Goal: Task Accomplishment & Management: Complete application form

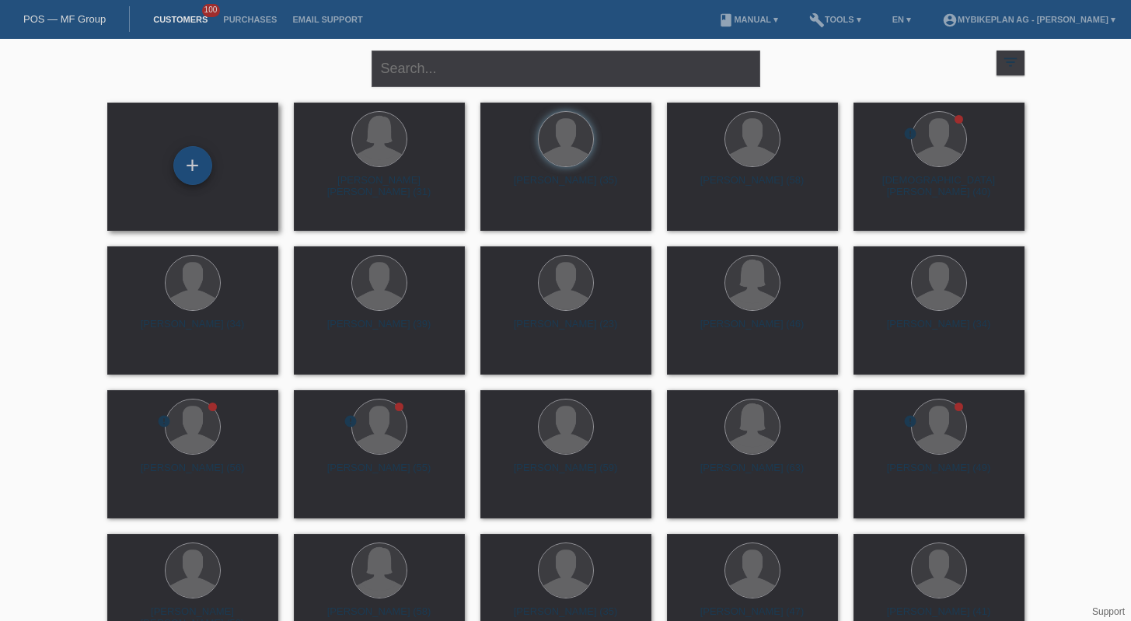
click at [190, 167] on div "+" at bounding box center [192, 165] width 39 height 39
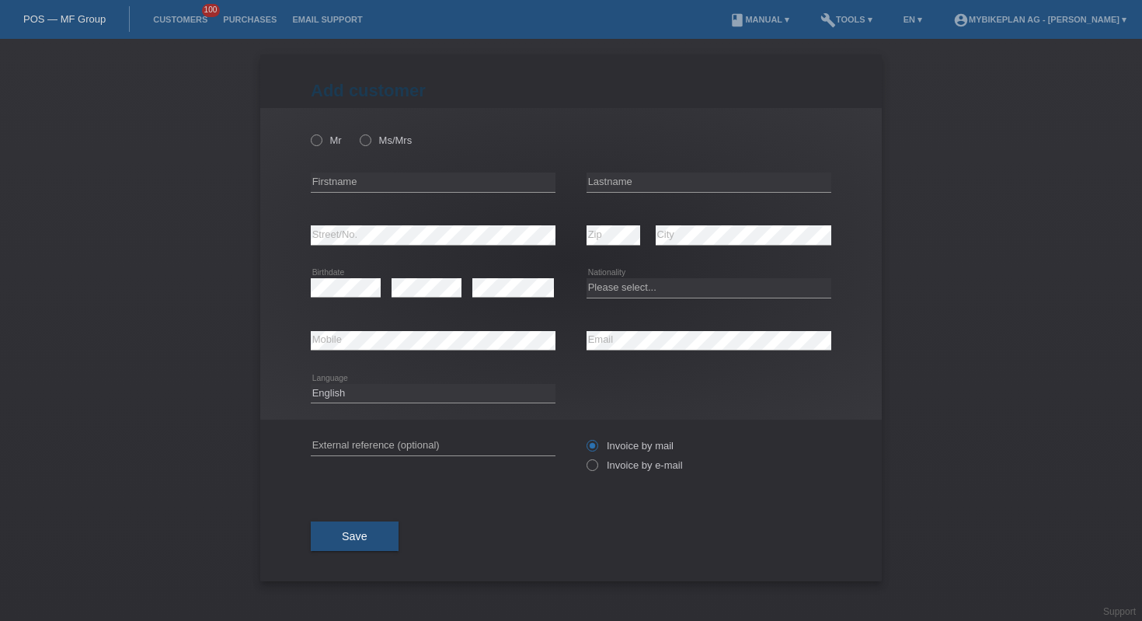
click at [463, 283] on div "error Birthdate error error" at bounding box center [433, 288] width 245 height 53
click at [629, 282] on select "Please select... Switzerland Austria Germany Liechtenstein ------------ Afghani…" at bounding box center [709, 287] width 245 height 19
select select "CH"
click at [387, 179] on input "text" at bounding box center [433, 182] width 245 height 19
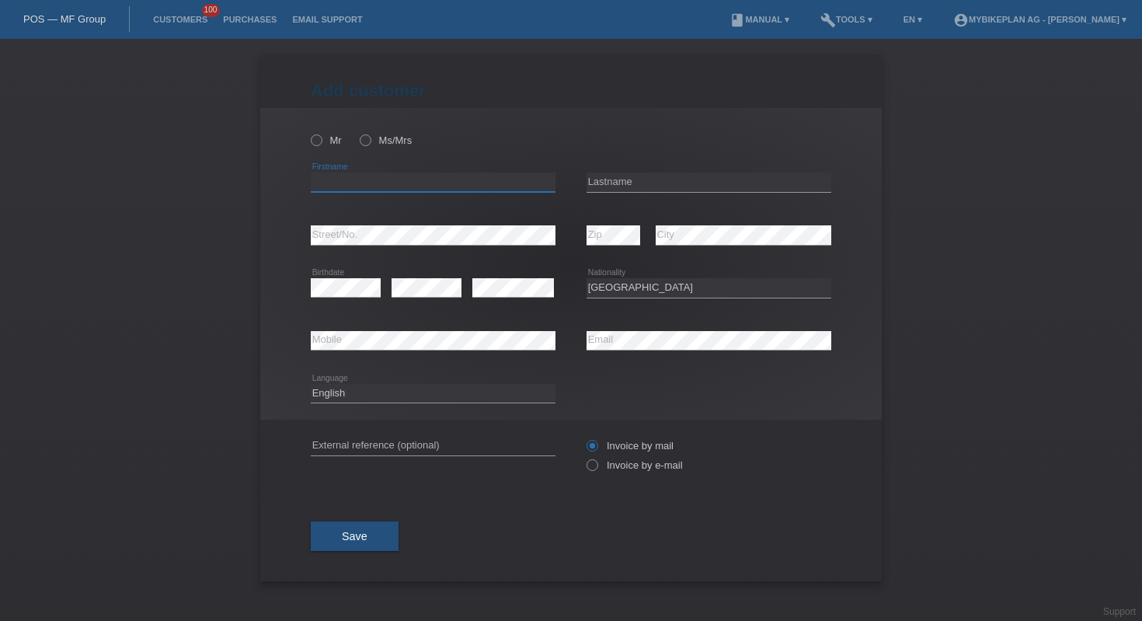
paste input "Cesar filipe gomes"
type input "Cesar filipe gomes"
click at [682, 177] on input "text" at bounding box center [709, 182] width 245 height 19
paste input "serdeira"
type input "serdeira"
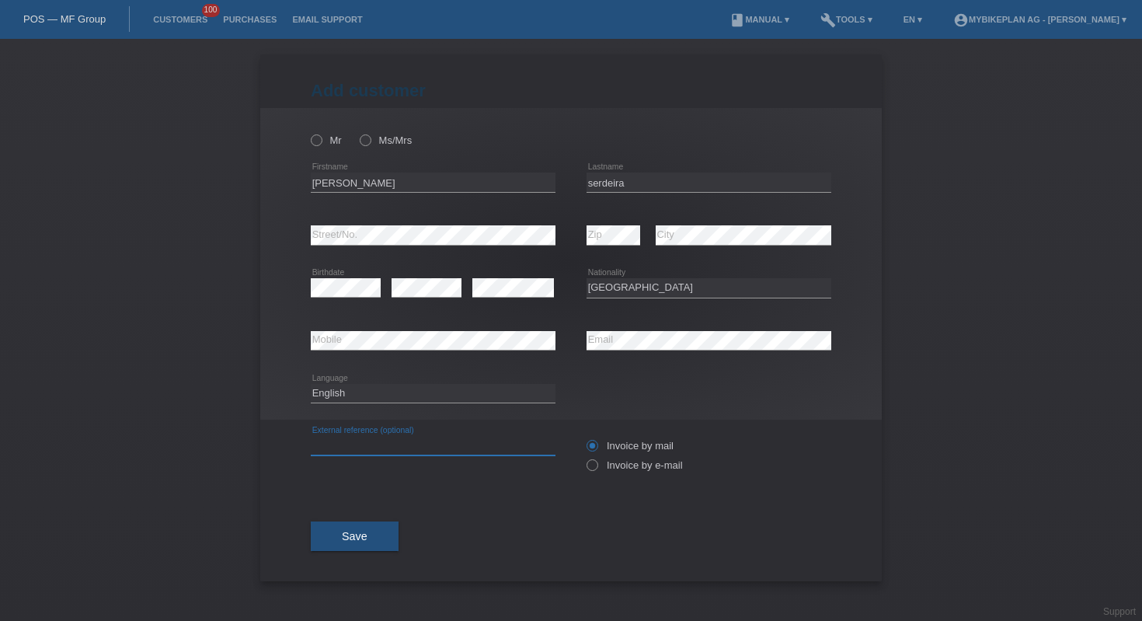
click at [430, 440] on input "text" at bounding box center [433, 445] width 245 height 19
paste input "45786837896"
type input "45786837896"
click at [321, 149] on div "Mr Ms/Mrs" at bounding box center [433, 140] width 245 height 32
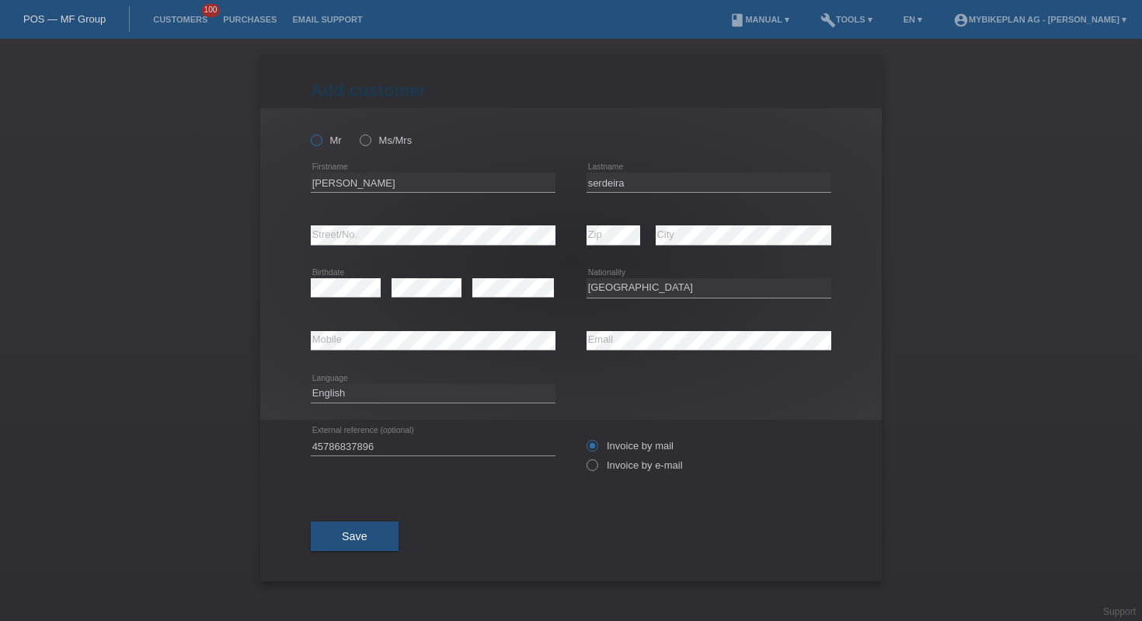
click at [309, 132] on icon at bounding box center [309, 132] width 0 height 0
click at [321, 145] on input "Mr" at bounding box center [316, 139] width 10 height 10
radio input "true"
click at [584, 457] on icon at bounding box center [584, 457] width 0 height 0
click at [587, 467] on input "Invoice by e-mail" at bounding box center [592, 468] width 10 height 19
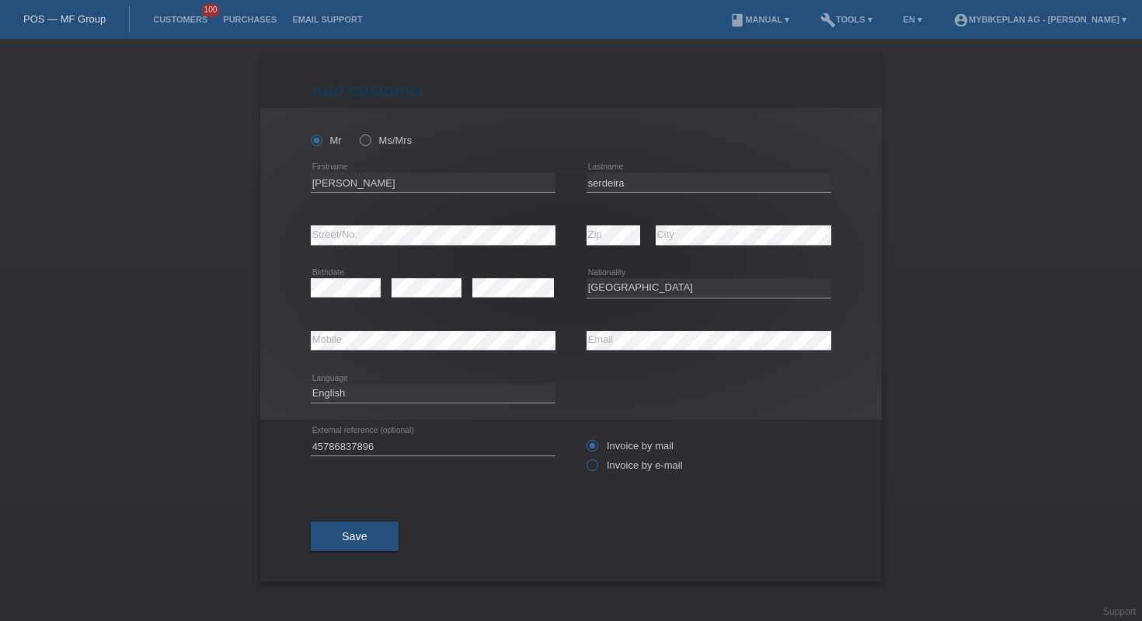
radio input "true"
click at [366, 535] on span "Save" at bounding box center [355, 536] width 26 height 12
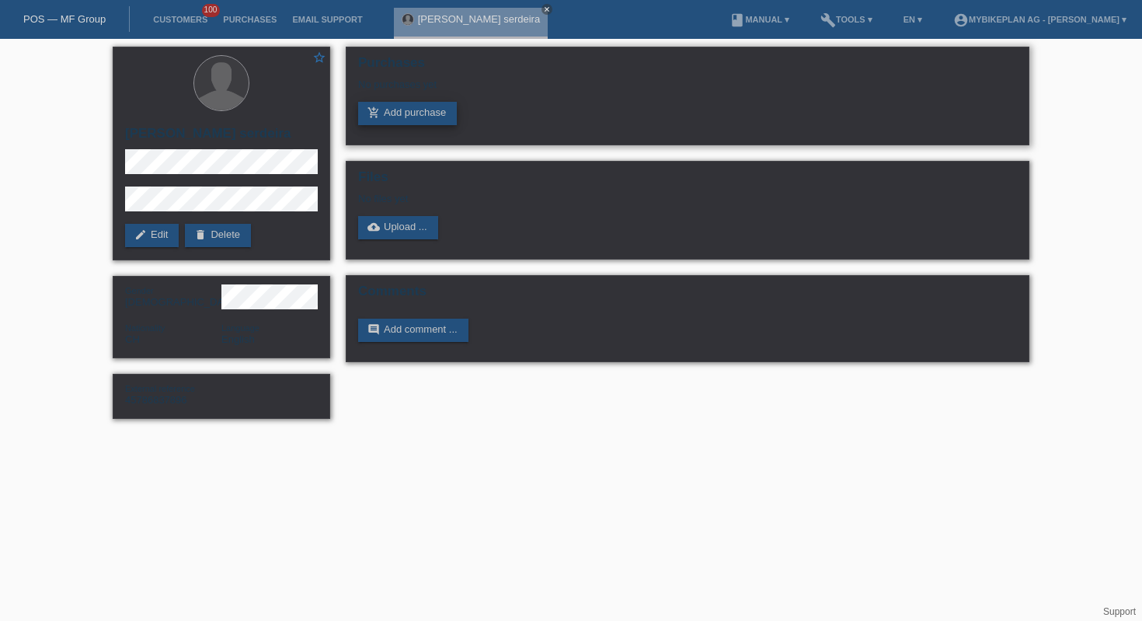
click at [399, 112] on link "add_shopping_cart Add purchase" at bounding box center [407, 113] width 99 height 23
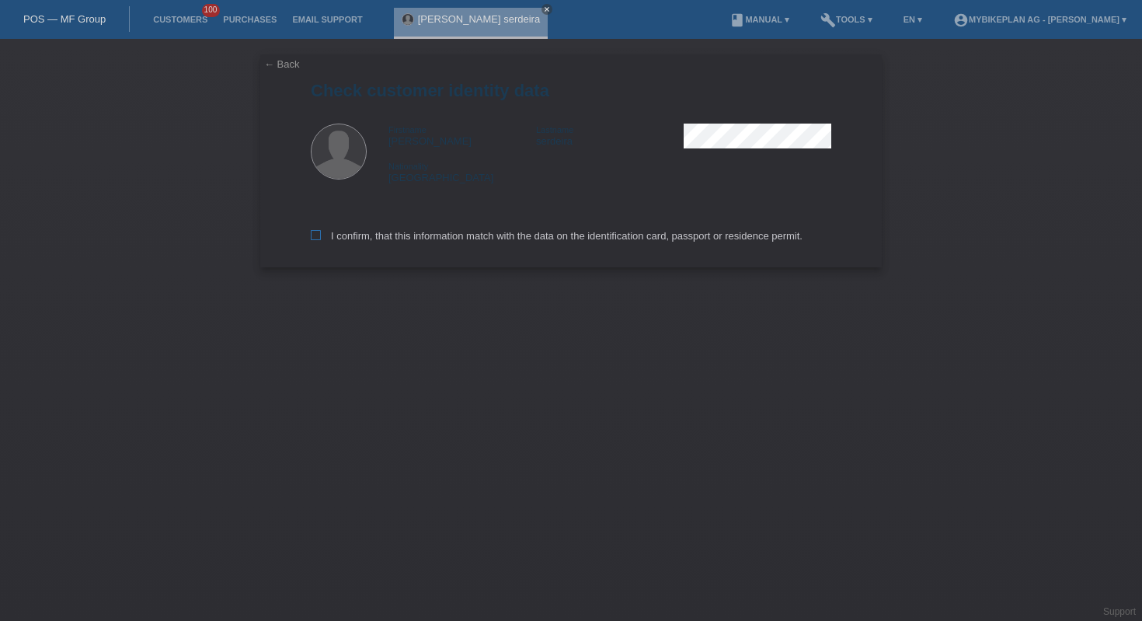
click at [409, 242] on label "I confirm, that this information match with the data on the identification card…" at bounding box center [557, 236] width 492 height 12
click at [321, 240] on input "I confirm, that this information match with the data on the identification card…" at bounding box center [316, 235] width 10 height 10
checkbox input "true"
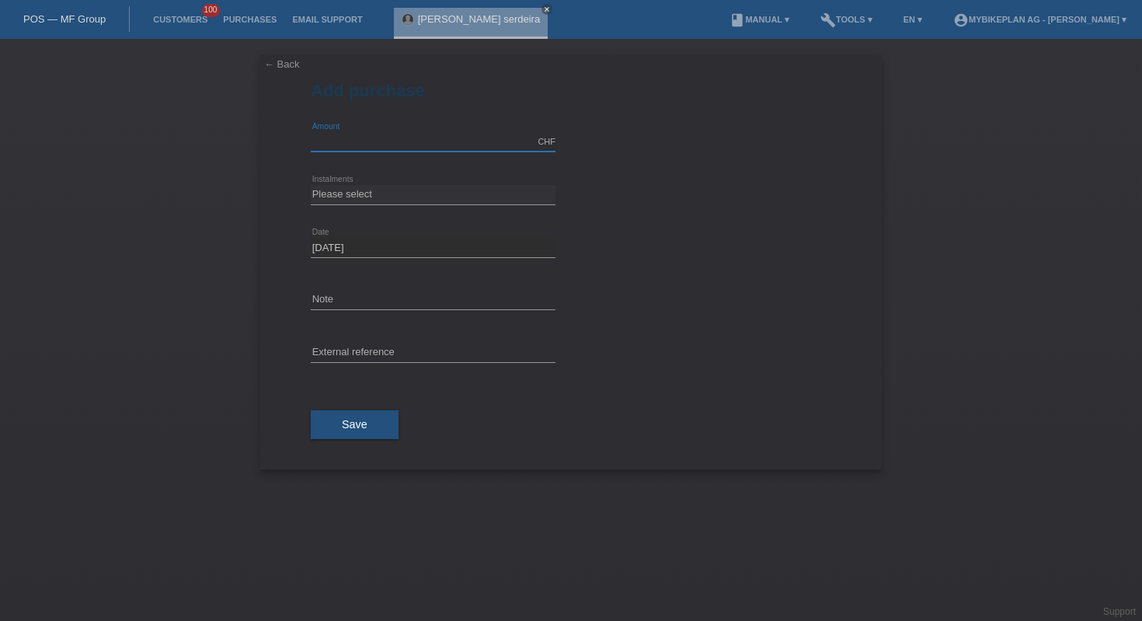
click at [385, 147] on input "text" at bounding box center [433, 141] width 245 height 19
type input "4490.00"
click at [401, 200] on select "Please select 6 instalments 12 instalments 18 instalments 24 instalments 36 ins…" at bounding box center [433, 194] width 245 height 19
click at [353, 187] on select "Please select 6 instalments 12 instalments 18 instalments 24 instalments 36 ins…" at bounding box center [433, 194] width 245 height 19
select select "487"
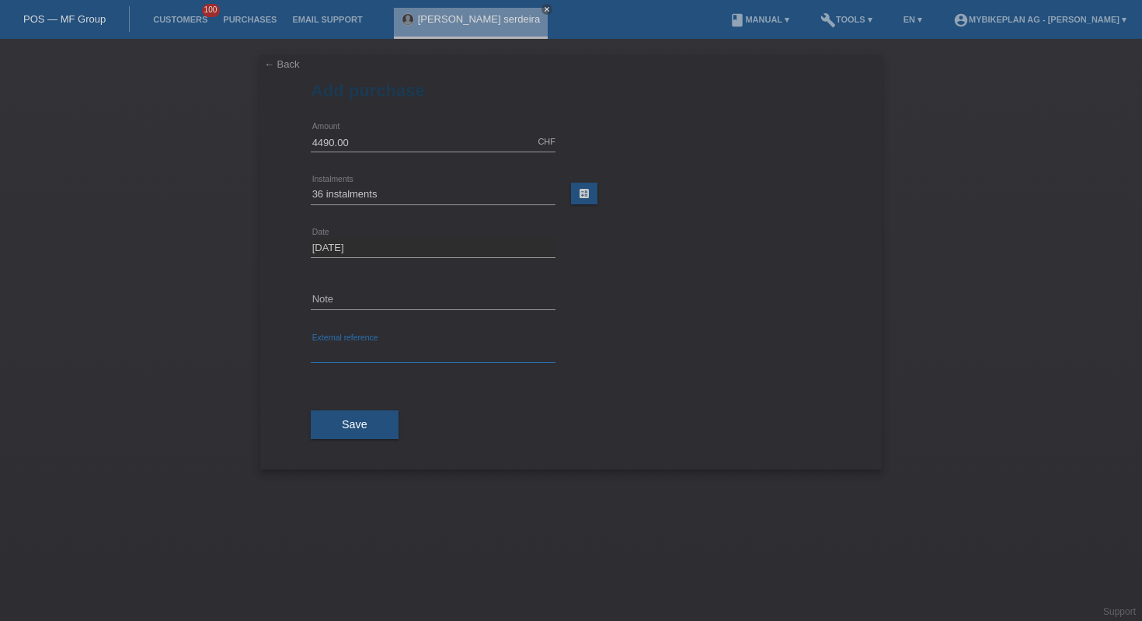
click at [420, 358] on input "text" at bounding box center [433, 352] width 245 height 19
paste input "45786837896"
type input "45786837896"
click at [336, 421] on button "Save" at bounding box center [355, 425] width 88 height 30
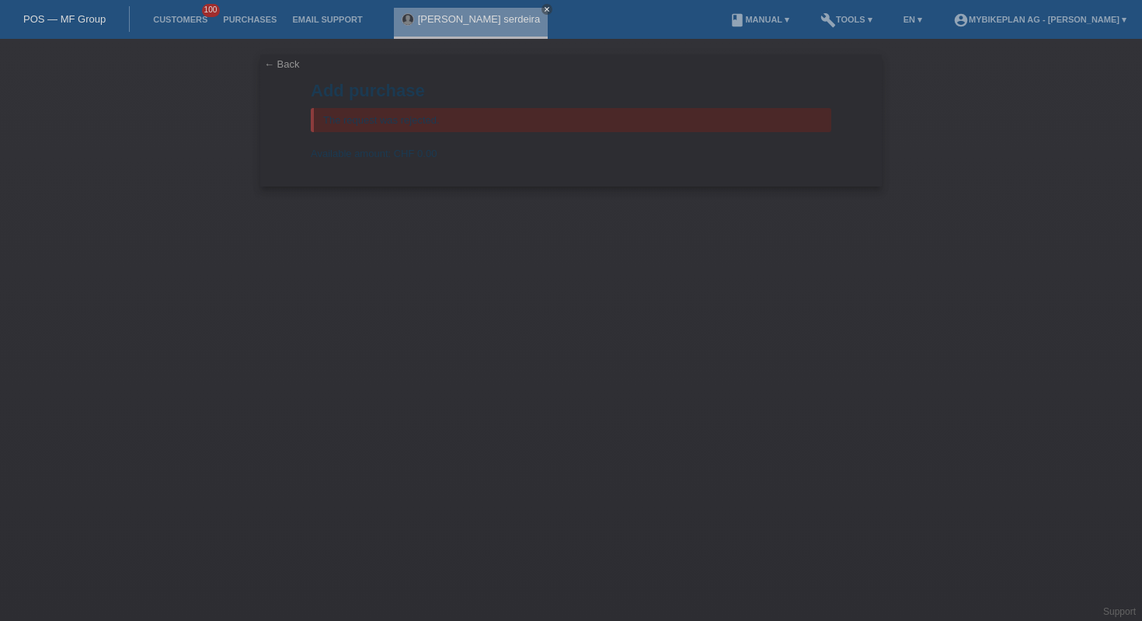
click at [56, 21] on link "POS — MF Group" at bounding box center [64, 19] width 82 height 12
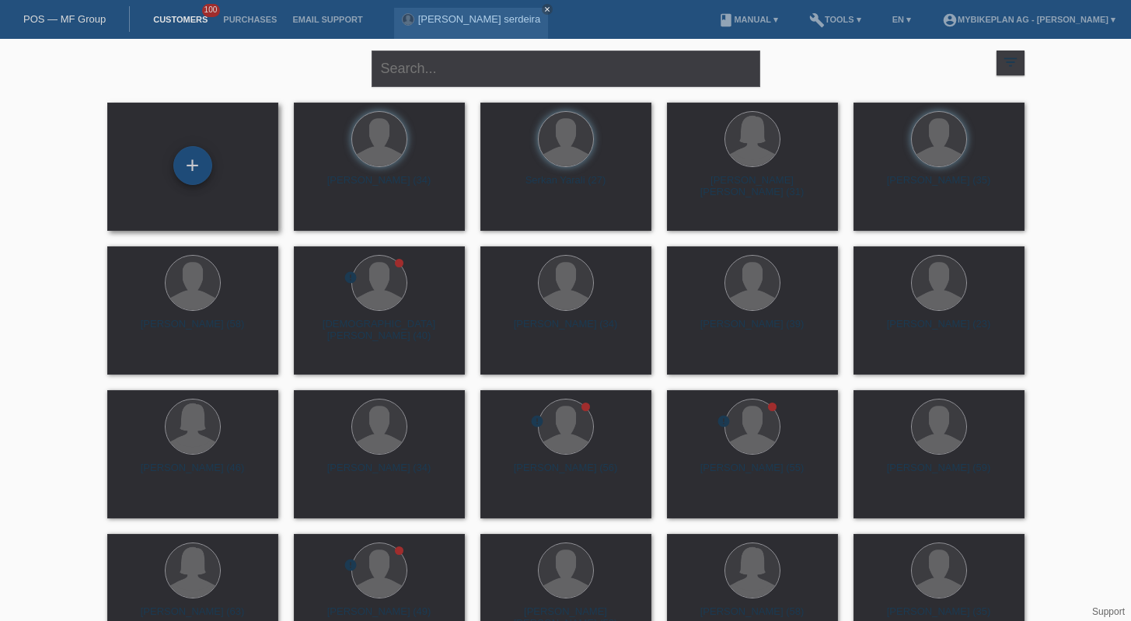
click at [183, 159] on div "+" at bounding box center [192, 165] width 39 height 39
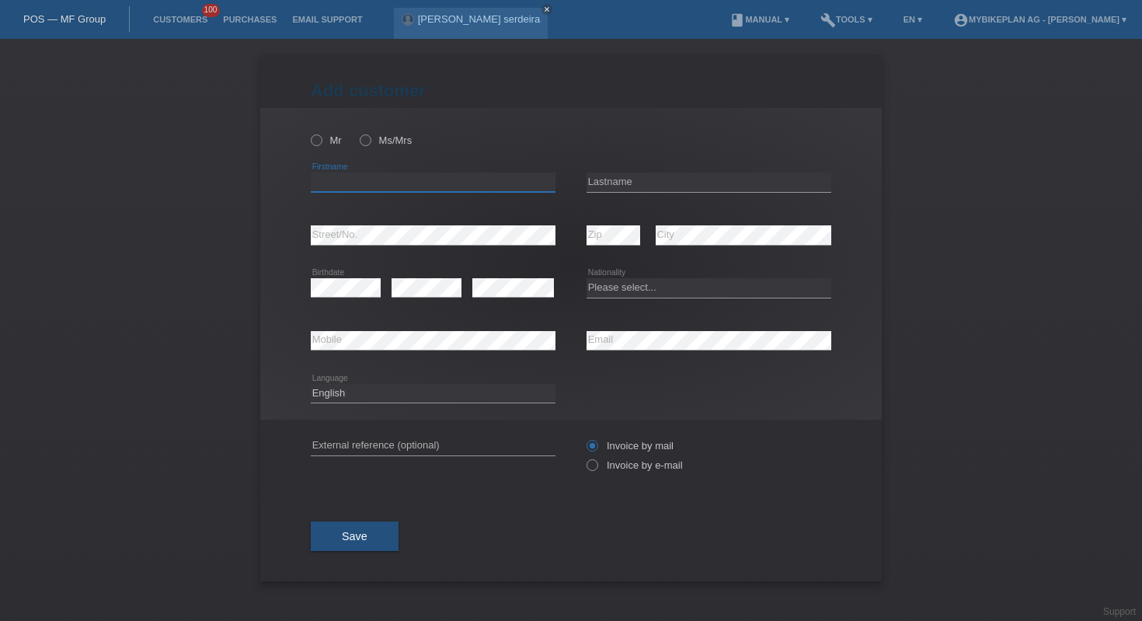
click at [361, 181] on input "text" at bounding box center [433, 182] width 245 height 19
paste input "[PERSON_NAME]"
type input "[PERSON_NAME]"
click at [632, 182] on input "text" at bounding box center [709, 182] width 245 height 19
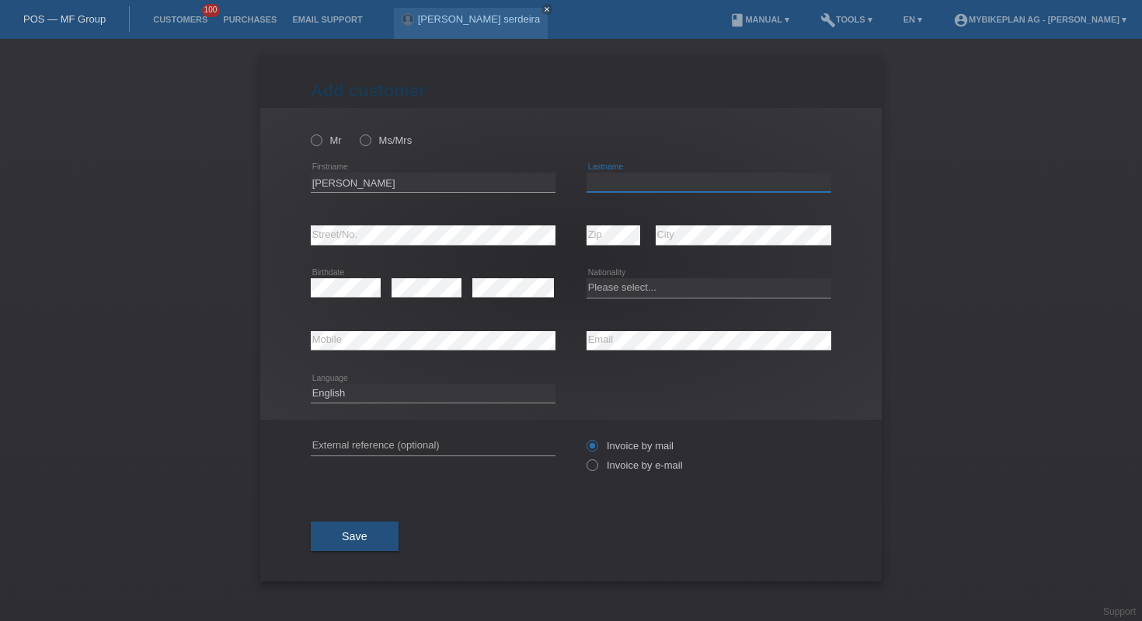
paste input "Chapallaz"
type input "Chapallaz"
click at [643, 295] on select "Please select... Switzerland Austria Germany Liechtenstein ------------ Afghani…" at bounding box center [709, 287] width 245 height 19
select select "CH"
click at [389, 441] on input "text" at bounding box center [433, 445] width 245 height 19
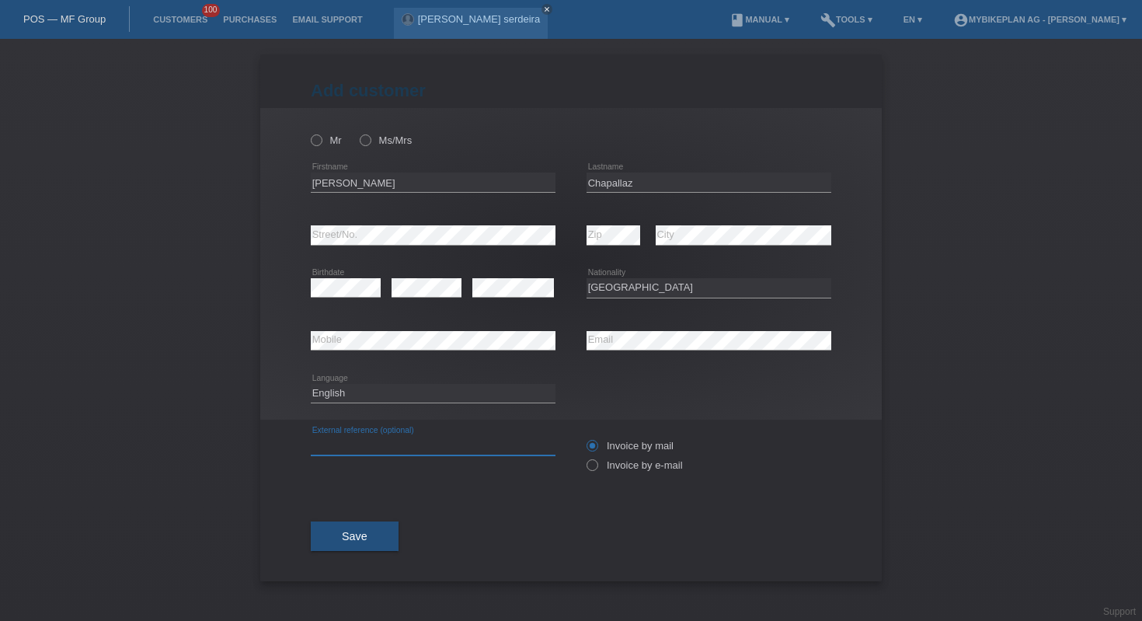
click at [389, 441] on input "text" at bounding box center [433, 445] width 245 height 19
paste input "45770552360"
type input "45770552360"
click at [605, 469] on label "Invoice by e-mail" at bounding box center [635, 465] width 96 height 12
click at [597, 469] on input "Invoice by e-mail" at bounding box center [592, 468] width 10 height 19
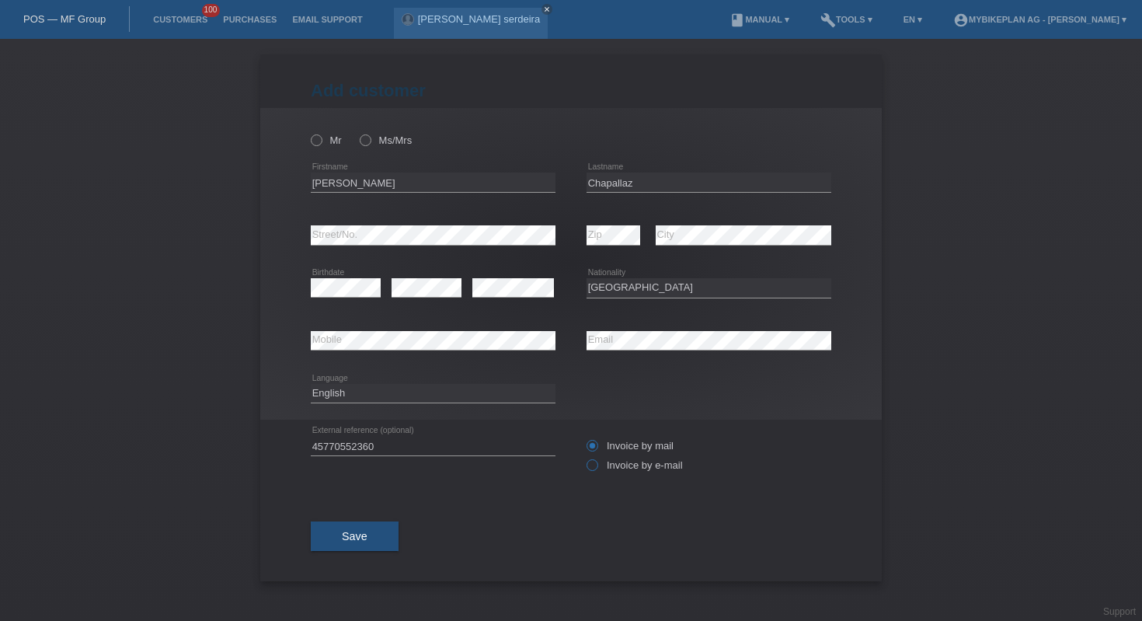
radio input "true"
click at [309, 132] on icon at bounding box center [309, 132] width 0 height 0
click at [319, 142] on input "Mr" at bounding box center [316, 139] width 10 height 10
radio input "true"
click at [348, 532] on button "Save" at bounding box center [355, 536] width 88 height 30
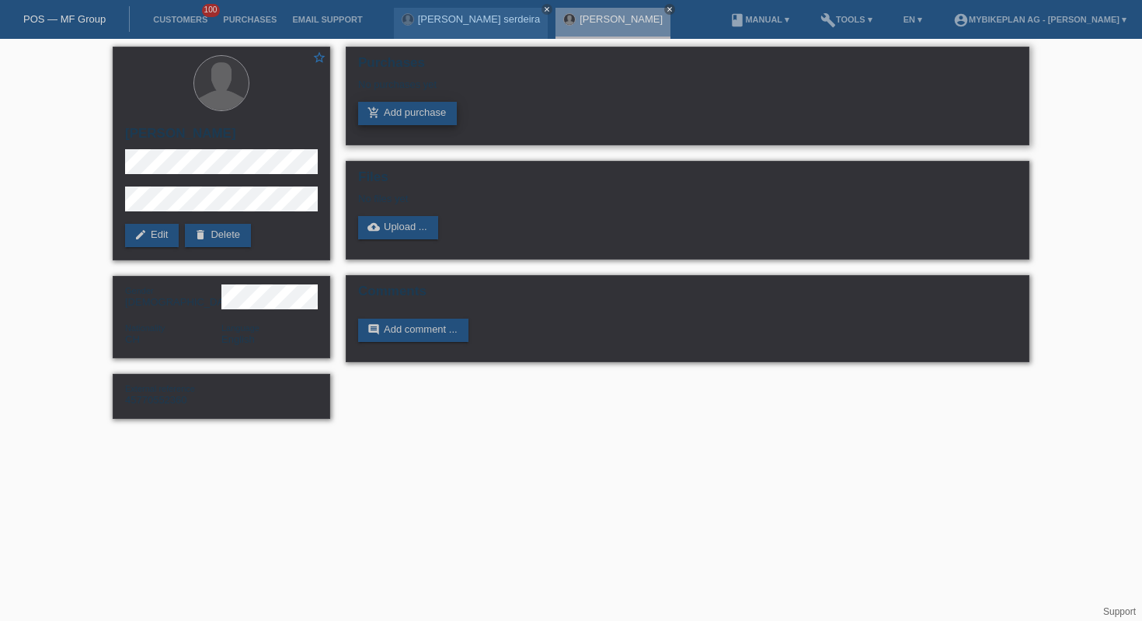
click at [404, 124] on link "add_shopping_cart Add purchase" at bounding box center [407, 113] width 99 height 23
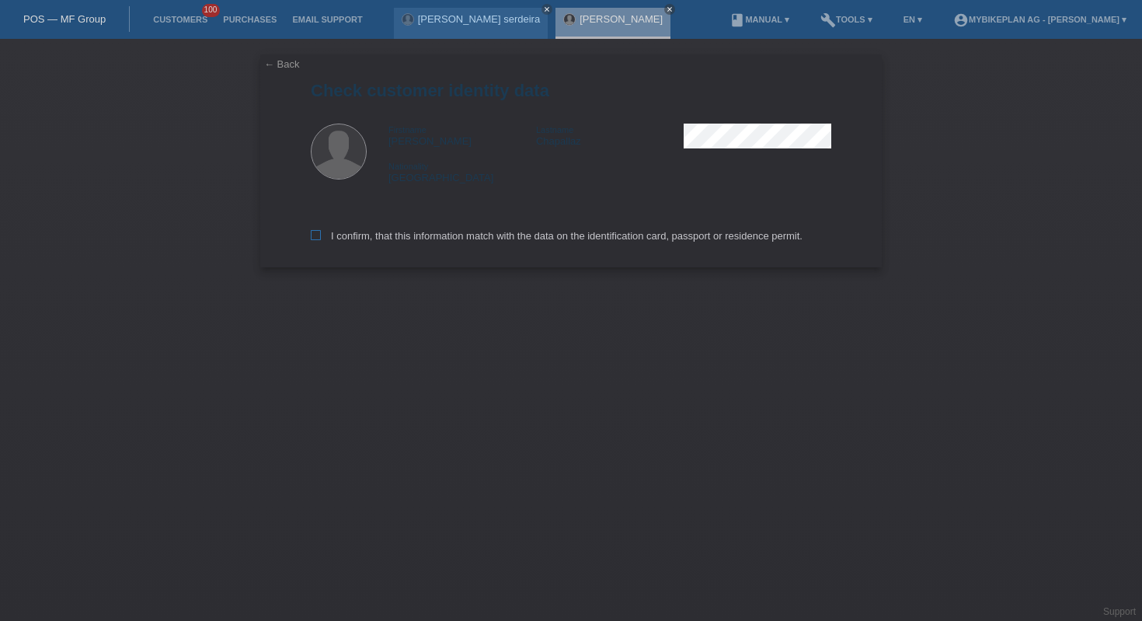
click at [376, 235] on label "I confirm, that this information match with the data on the identification card…" at bounding box center [557, 236] width 492 height 12
click at [321, 235] on input "I confirm, that this information match with the data on the identification card…" at bounding box center [316, 235] width 10 height 10
checkbox input "true"
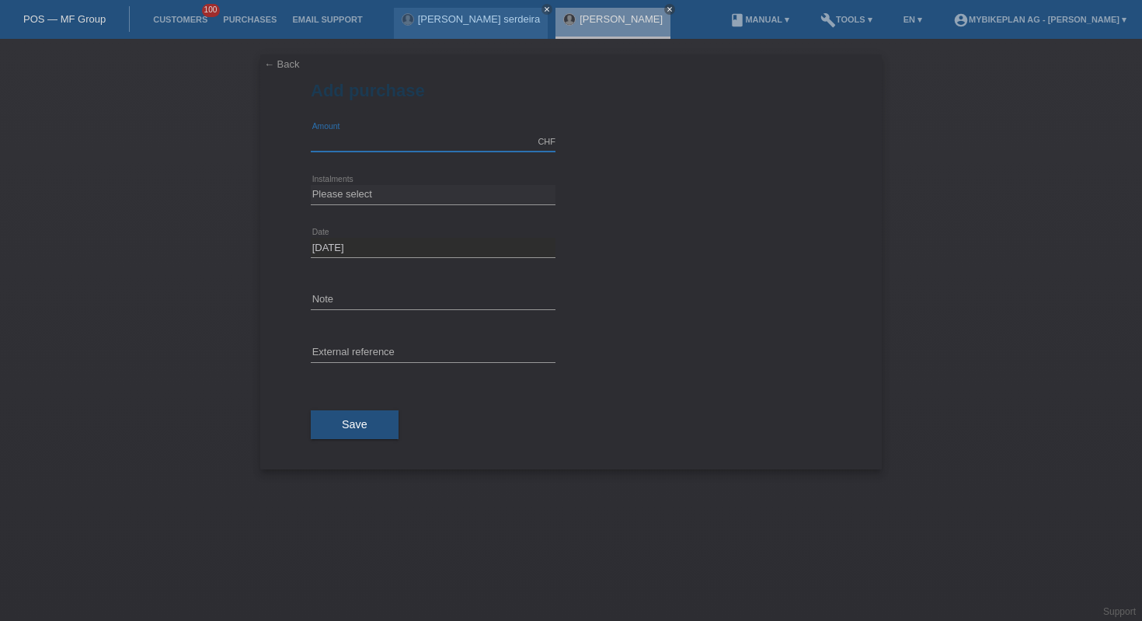
click at [391, 147] on input "text" at bounding box center [433, 141] width 245 height 19
type input "3699.00"
click at [434, 201] on select "Please select 6 instalments 12 instalments 18 instalments 24 instalments 36 ins…" at bounding box center [433, 194] width 245 height 19
select select "488"
click at [428, 348] on input "text" at bounding box center [433, 352] width 245 height 19
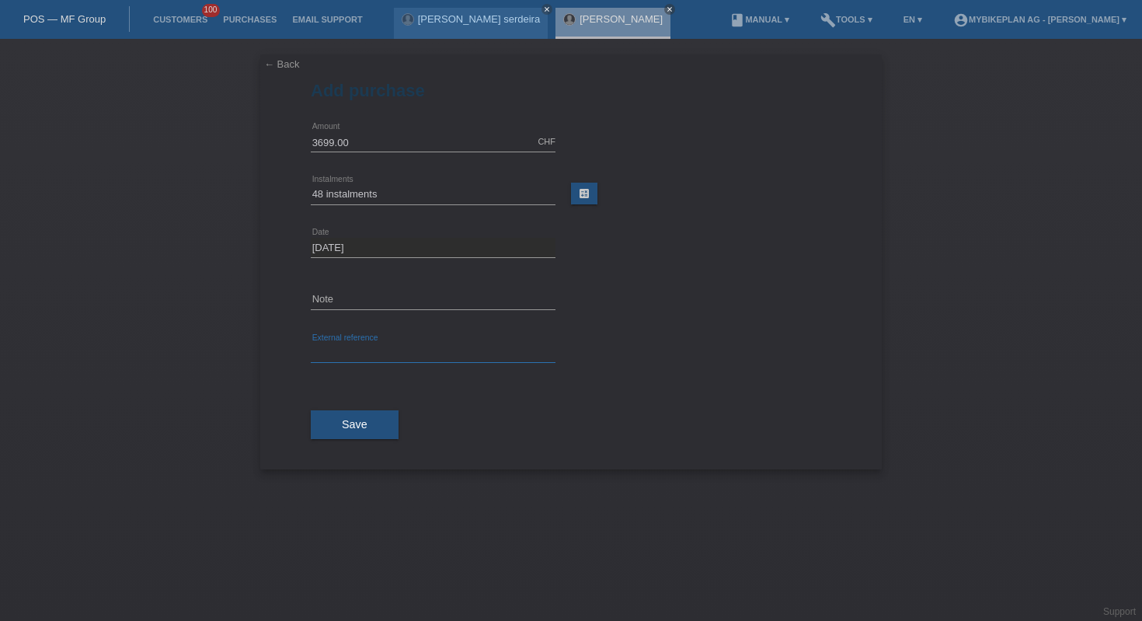
paste input "45770552360"
type input "45770552360"
click at [357, 419] on span "Save" at bounding box center [355, 424] width 26 height 12
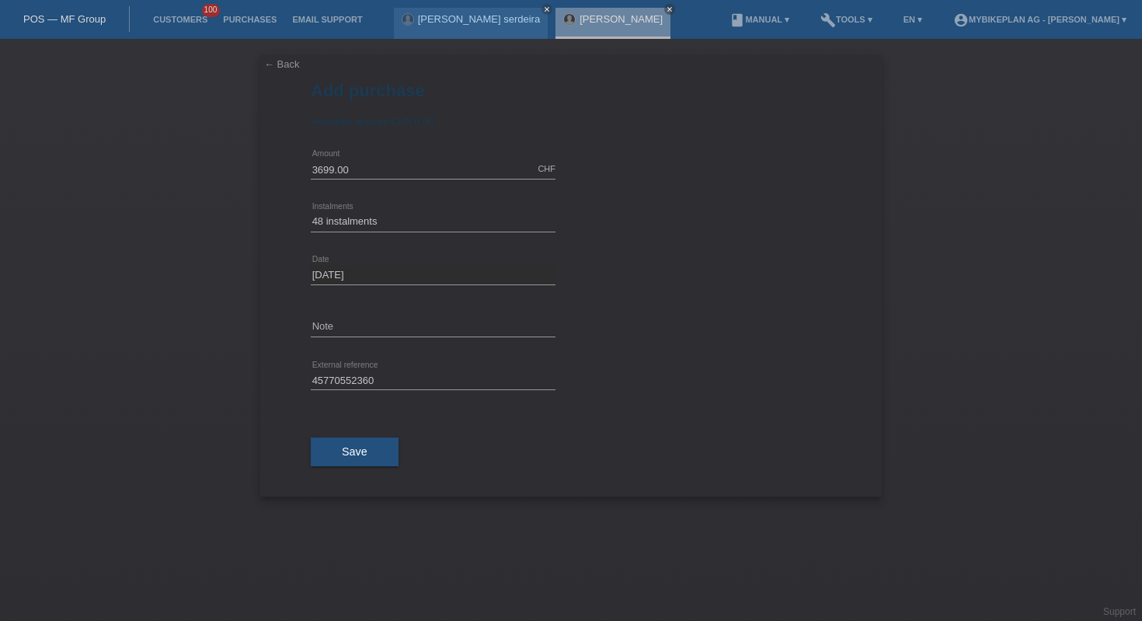
select select "488"
click at [93, 16] on link "POS — MF Group" at bounding box center [64, 19] width 82 height 12
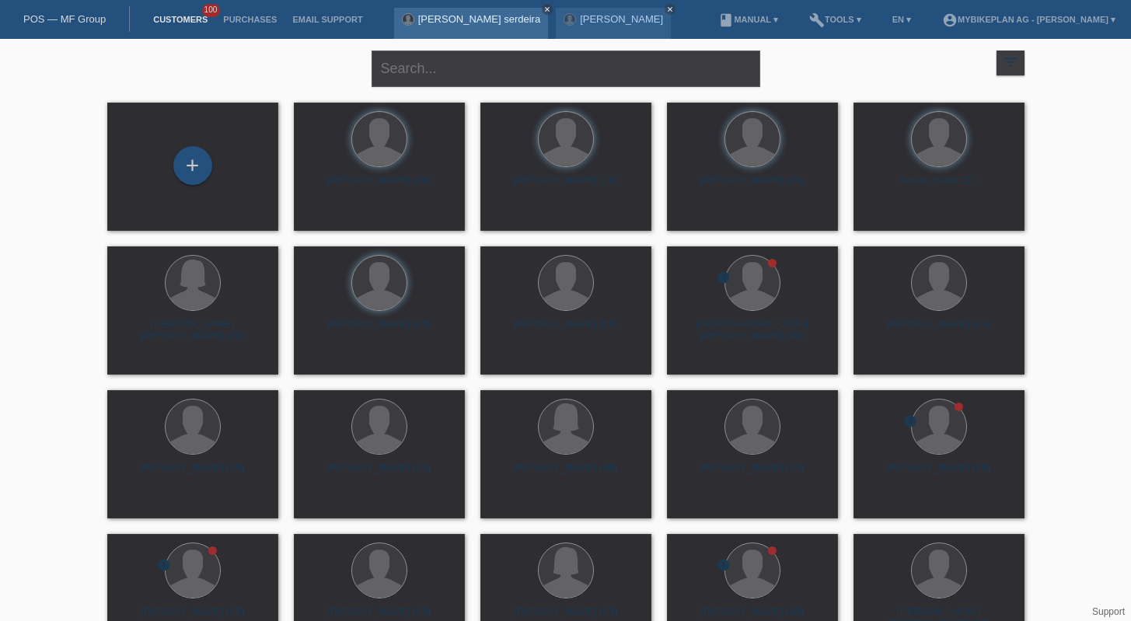
click at [546, 8] on icon "close" at bounding box center [547, 9] width 8 height 8
click at [510, 9] on icon "close" at bounding box center [508, 9] width 8 height 8
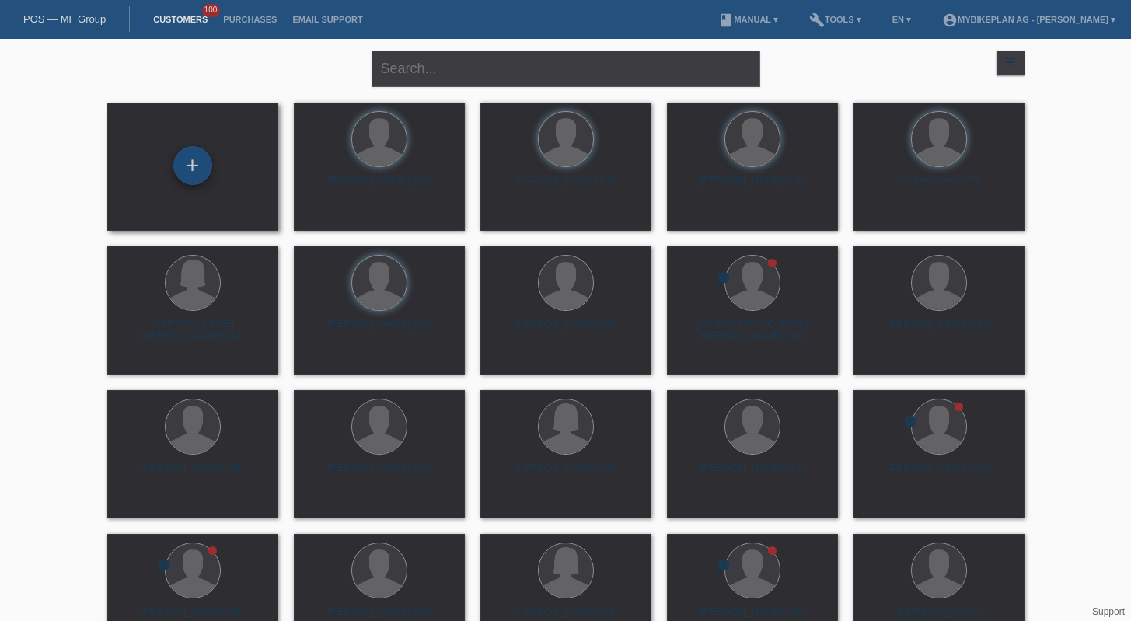
click at [188, 173] on div "+" at bounding box center [192, 165] width 39 height 39
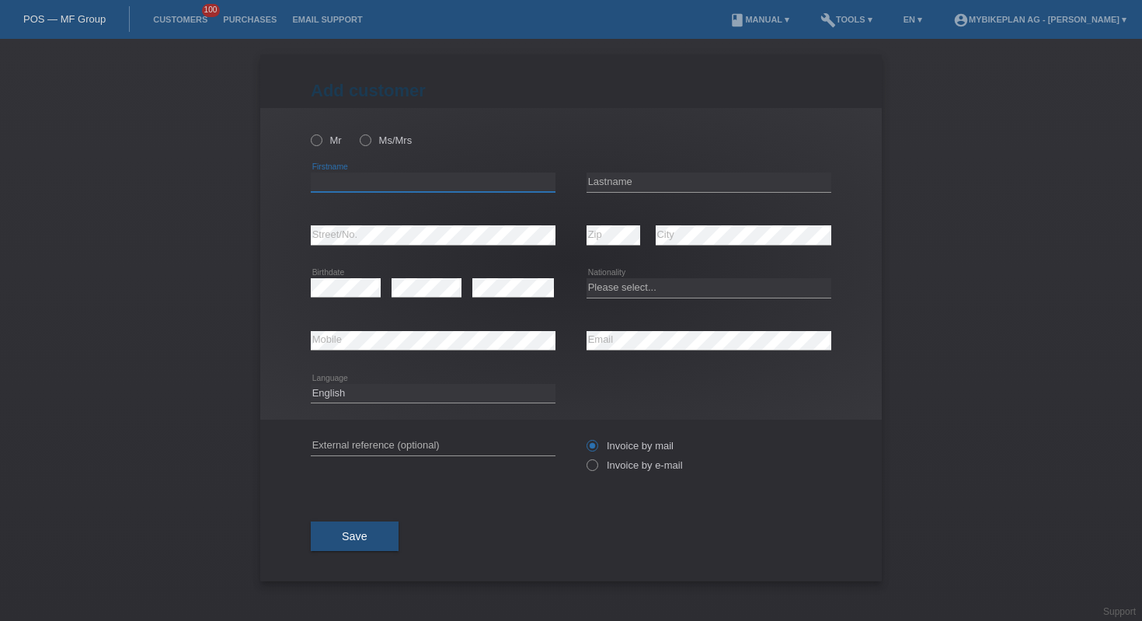
click at [445, 183] on input "text" at bounding box center [433, 182] width 245 height 19
paste input "[PERSON_NAME]"
type input "[PERSON_NAME]"
click at [667, 176] on input "text" at bounding box center [709, 182] width 245 height 19
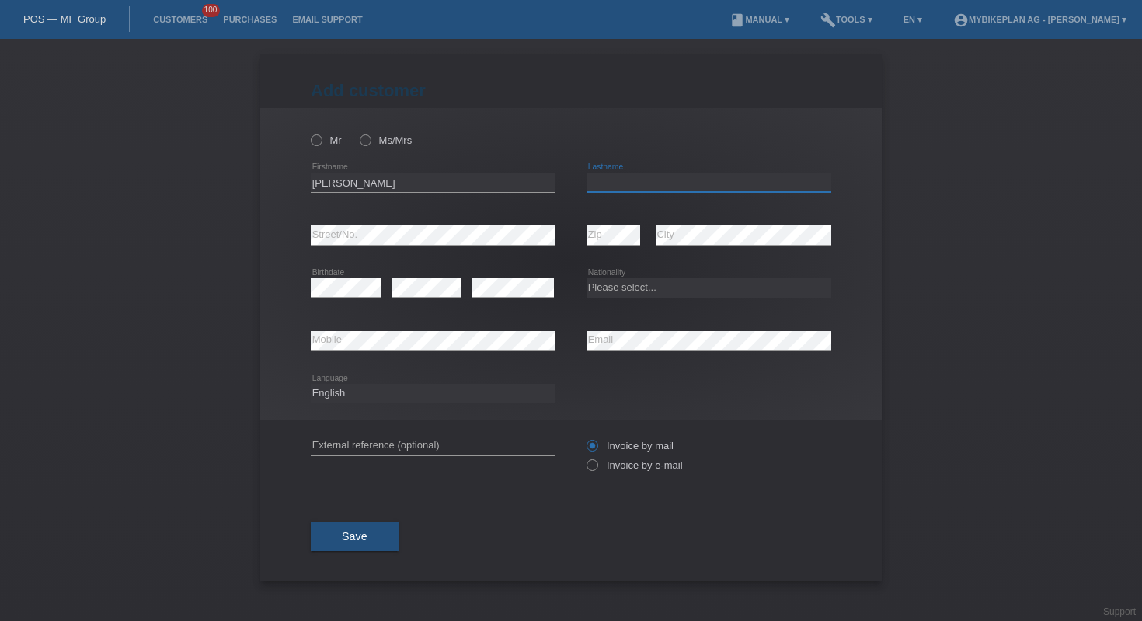
paste input "Arbace"
type input "Arbace"
click at [626, 285] on select "Please select... Switzerland Austria Germany Liechtenstein ------------ Afghani…" at bounding box center [709, 287] width 245 height 19
click at [643, 281] on select "Please select... Switzerland Austria Germany Liechtenstein ------------ Afghani…" at bounding box center [709, 287] width 245 height 19
select select "IT"
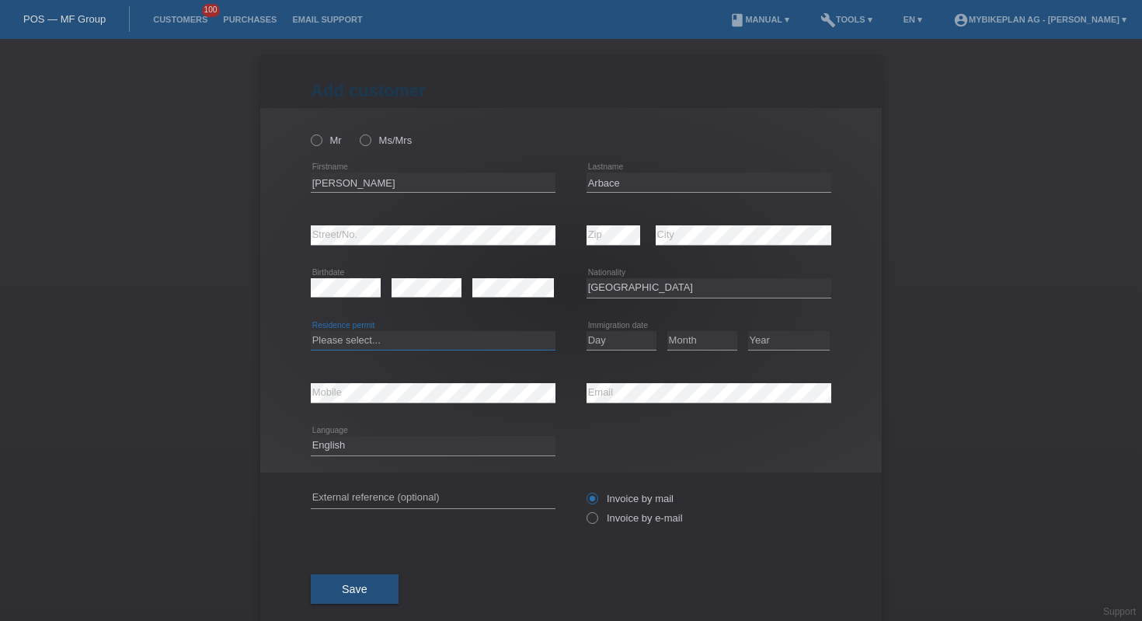
click at [419, 342] on select "Please select... C B B - Refugee status Other" at bounding box center [433, 340] width 245 height 19
select select "B"
click at [593, 334] on select "Day 01 02 03 04 05 06 07 08 09 10 11" at bounding box center [622, 340] width 70 height 19
select select "07"
click at [675, 343] on select "Month 01 02 03 04 05 06 07 08 09 10 11" at bounding box center [703, 340] width 70 height 19
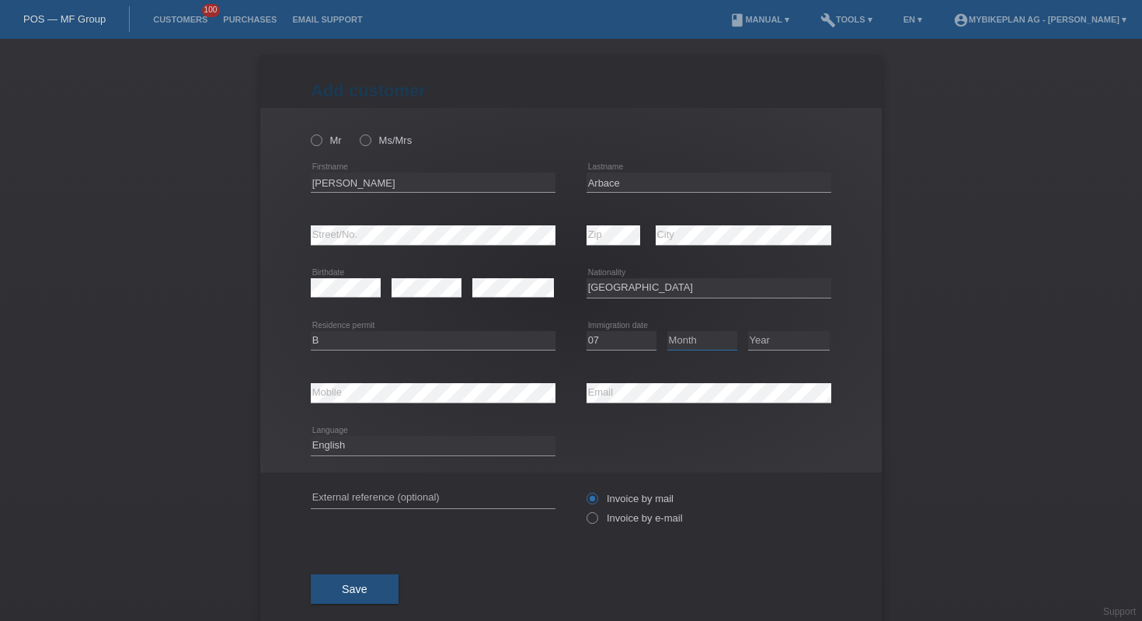
select select "07"
click at [767, 337] on select "Year 2025 2024 2023 2022 2021 2020 2019 2018 2017 2016 2015 2014 2013 2012 2011…" at bounding box center [789, 340] width 82 height 19
select select "2024"
click at [654, 380] on div "error Email" at bounding box center [709, 393] width 245 height 53
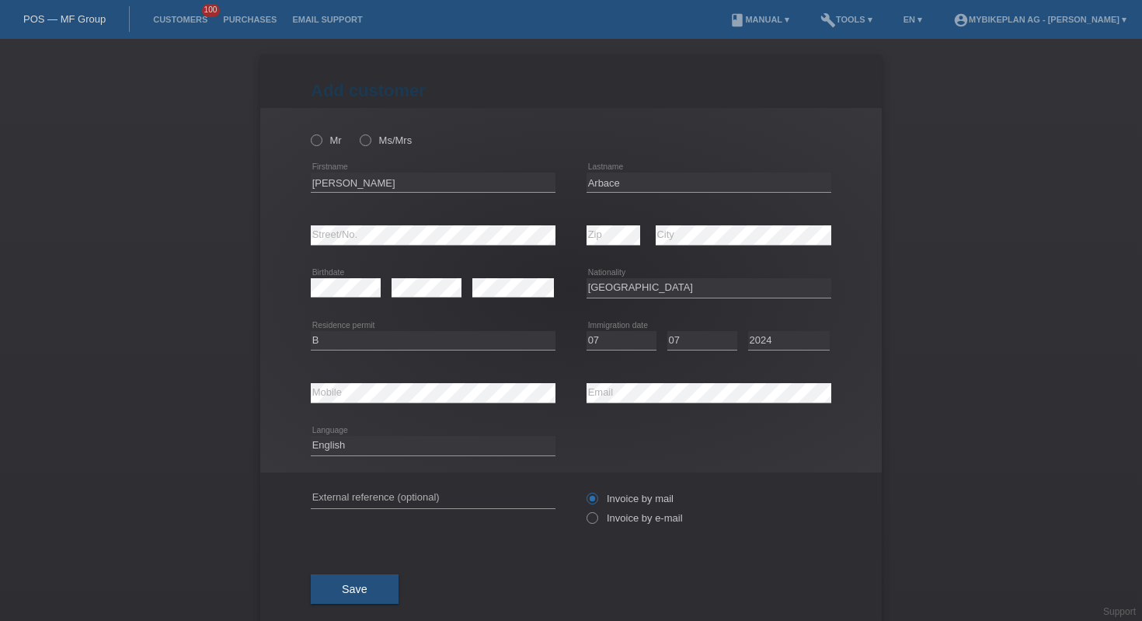
click at [654, 380] on div "error Email" at bounding box center [709, 393] width 245 height 53
click at [429, 497] on input "text" at bounding box center [433, 498] width 245 height 19
paste input "45777843505"
type input "45777843505"
click at [600, 520] on label "Invoice by e-mail" at bounding box center [635, 518] width 96 height 12
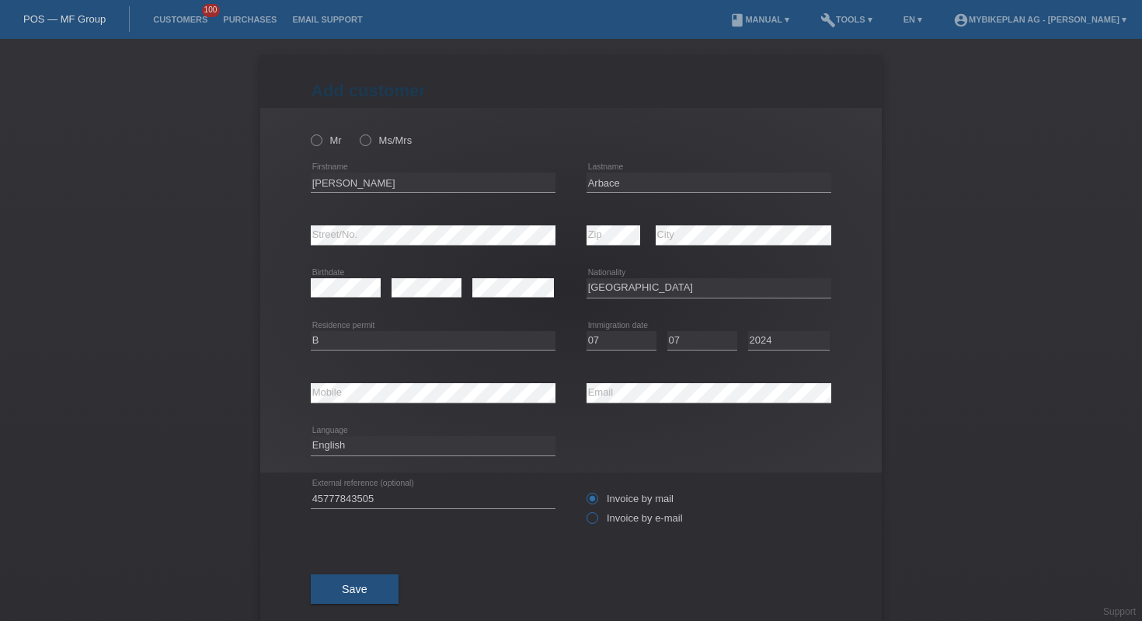
click at [597, 520] on input "Invoice by e-mail" at bounding box center [592, 521] width 10 height 19
radio input "true"
click at [318, 139] on label "Mr" at bounding box center [326, 140] width 31 height 12
click at [318, 139] on input "Mr" at bounding box center [316, 139] width 10 height 10
radio input "true"
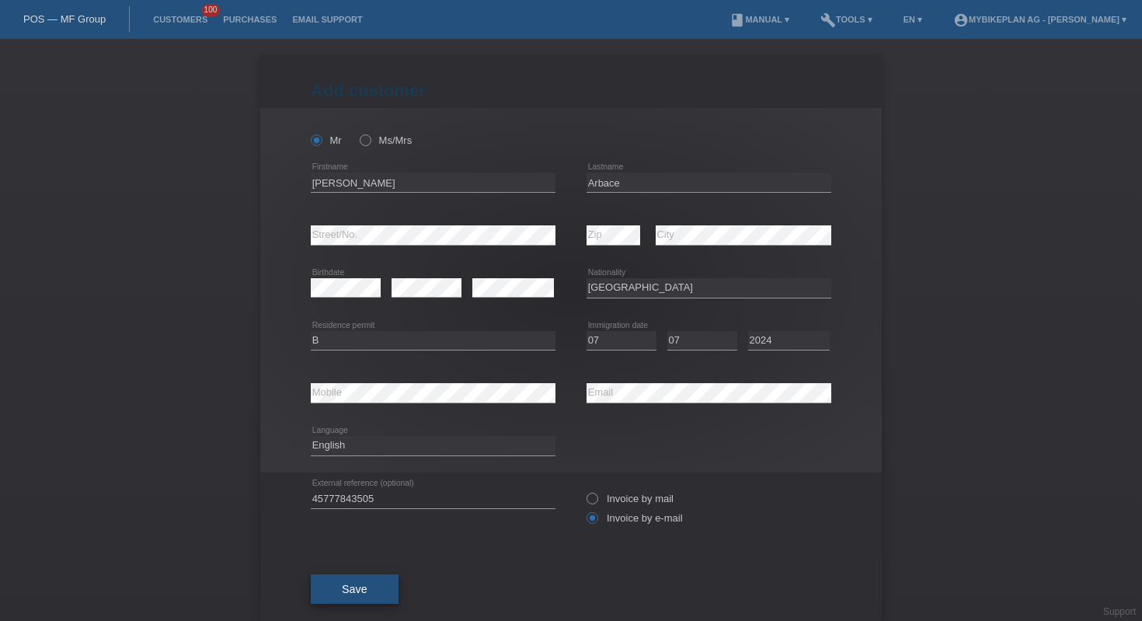
click at [326, 595] on button "Save" at bounding box center [355, 589] width 88 height 30
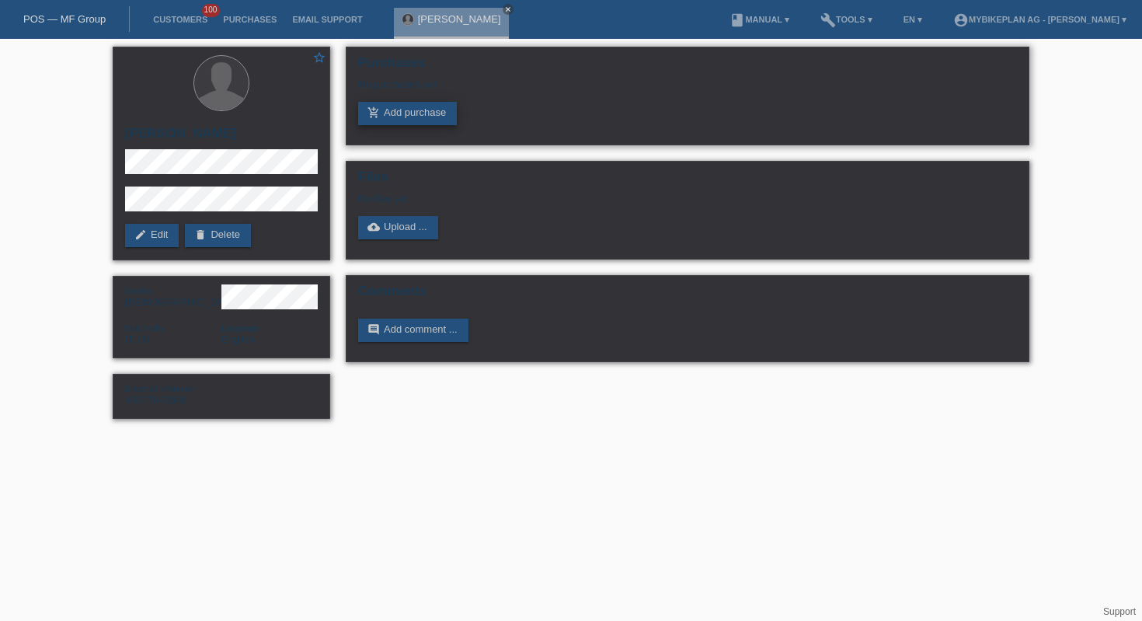
click at [401, 111] on link "add_shopping_cart Add purchase" at bounding box center [407, 113] width 99 height 23
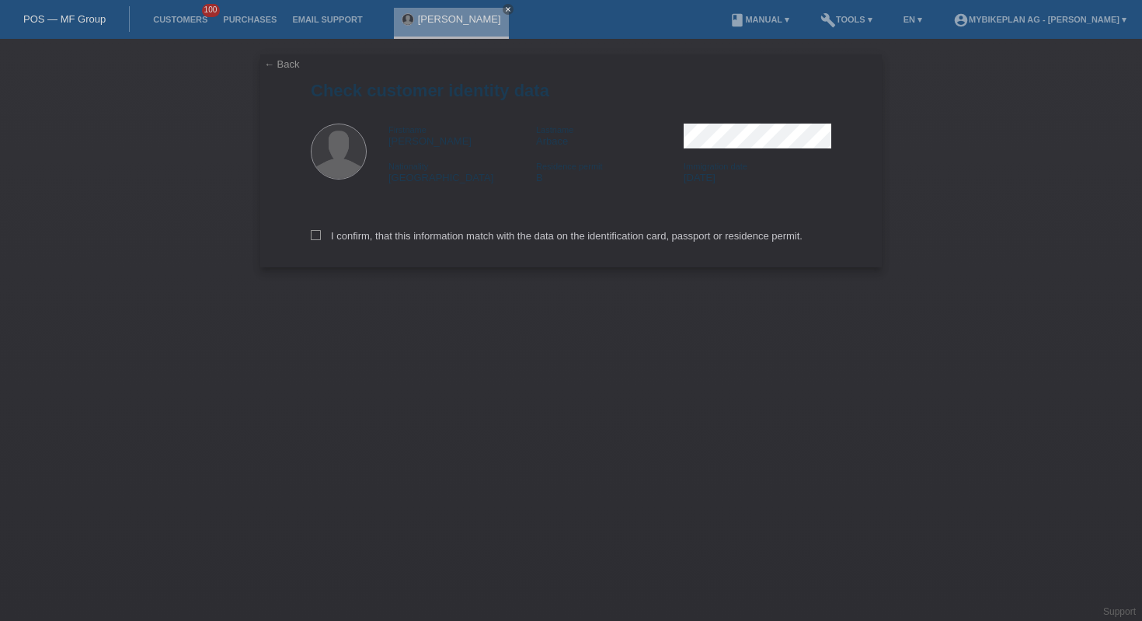
click at [786, 245] on div "I confirm, that this information match with the data on the identification card…" at bounding box center [571, 233] width 521 height 68
click at [785, 238] on label "I confirm, that this information match with the data on the identification card…" at bounding box center [557, 236] width 492 height 12
click at [321, 238] on input "I confirm, that this information match with the data on the identification card…" at bounding box center [316, 235] width 10 height 10
checkbox input "true"
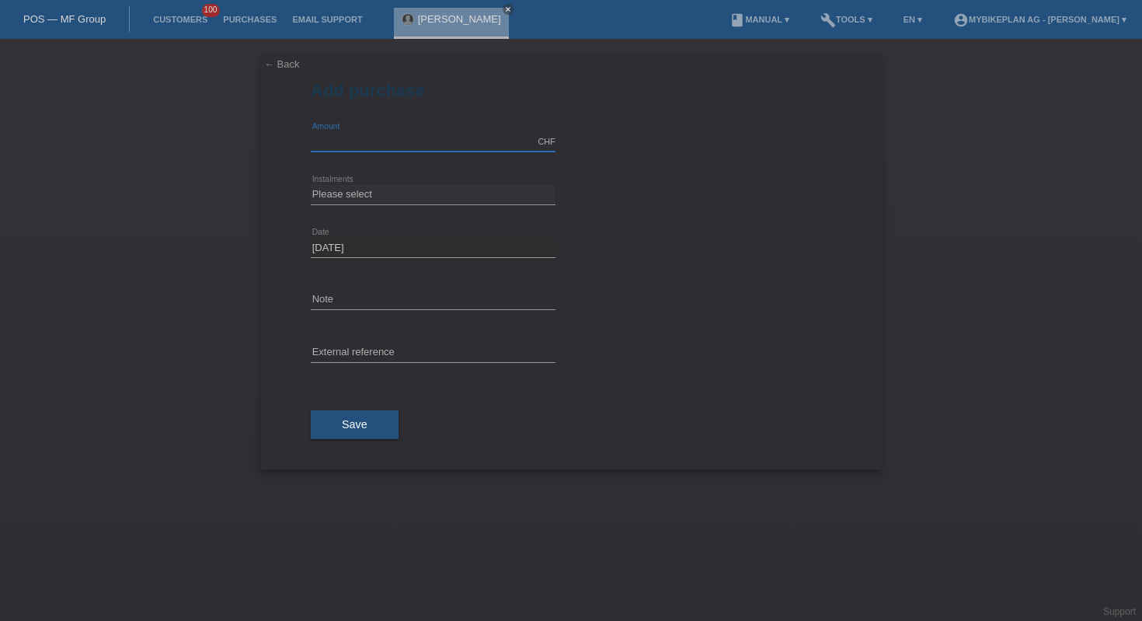
click at [450, 145] on input "text" at bounding box center [433, 141] width 245 height 19
type input "4799.00"
click at [426, 193] on select "Please select 6 instalments 12 instalments 18 instalments 24 instalments 36 ins…" at bounding box center [433, 194] width 245 height 19
select select "488"
click at [424, 361] on input "text" at bounding box center [433, 352] width 245 height 19
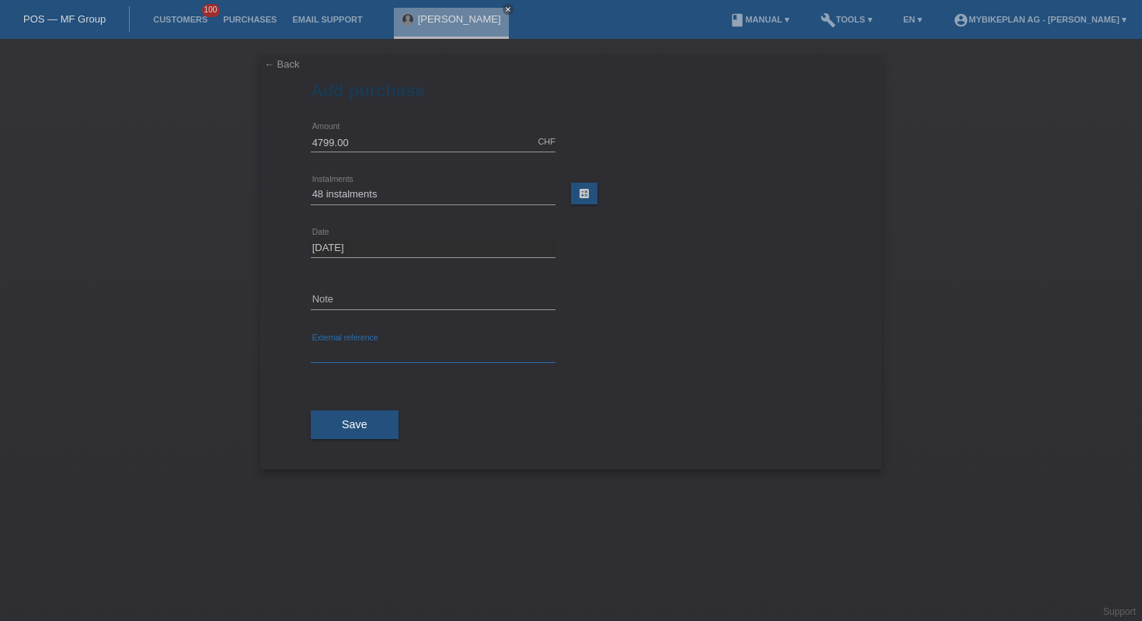
paste input "45777843505"
type input "45777843505"
click at [351, 428] on span "Save" at bounding box center [355, 424] width 26 height 12
